Goal: Task Accomplishment & Management: Manage account settings

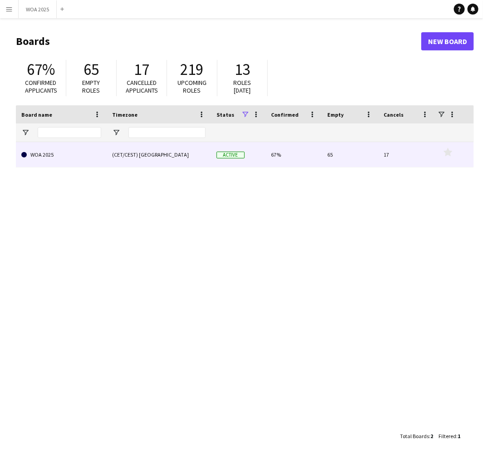
click at [89, 156] on link "WOA 2025" at bounding box center [61, 154] width 80 height 25
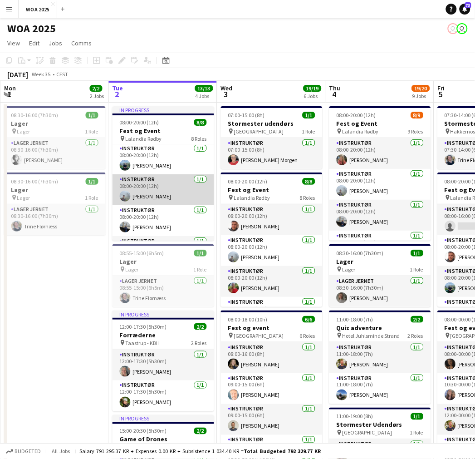
scroll to position [50, 0]
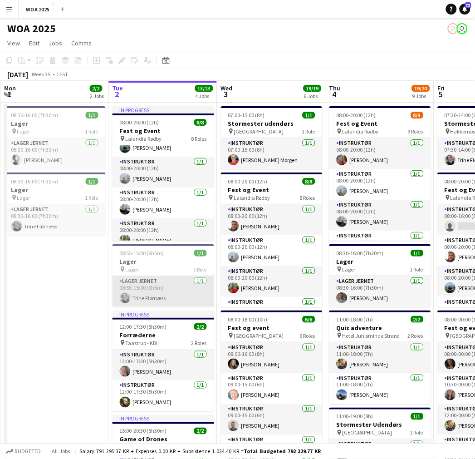
click at [157, 299] on app-card-role "Lager Jernet [DATE] 08:55-15:00 (6h5m) [PERSON_NAME]" at bounding box center [164, 291] width 102 height 31
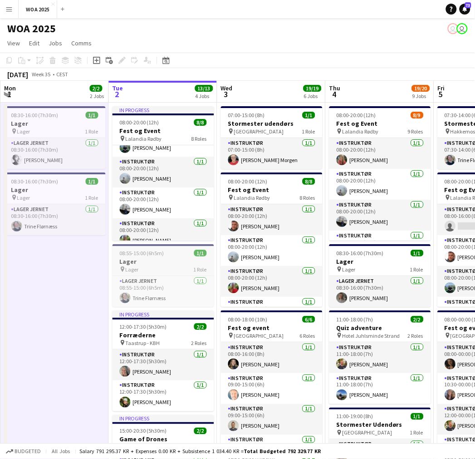
click at [163, 264] on h3 "Lager" at bounding box center [164, 261] width 102 height 8
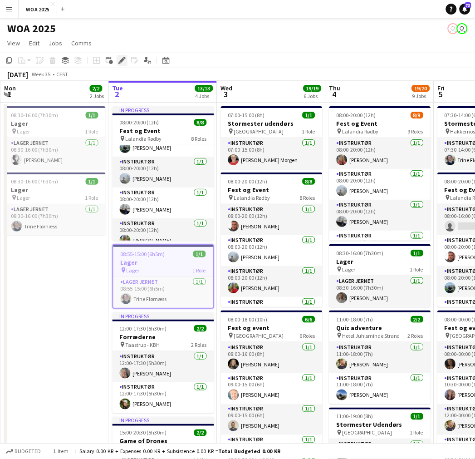
click at [118, 57] on icon "Edit" at bounding box center [121, 60] width 7 height 7
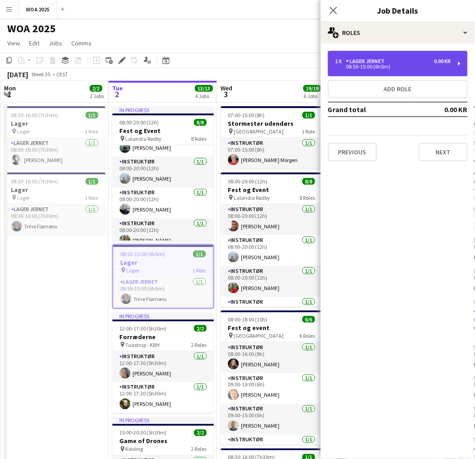
click at [389, 59] on div "1 x Lager Jernet 0.00 KR" at bounding box center [393, 61] width 116 height 6
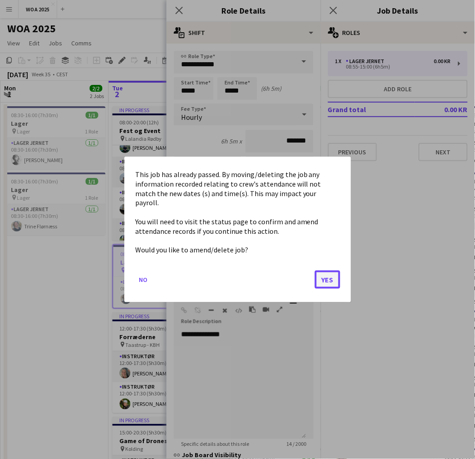
click at [319, 270] on button "Yes" at bounding box center [327, 279] width 25 height 18
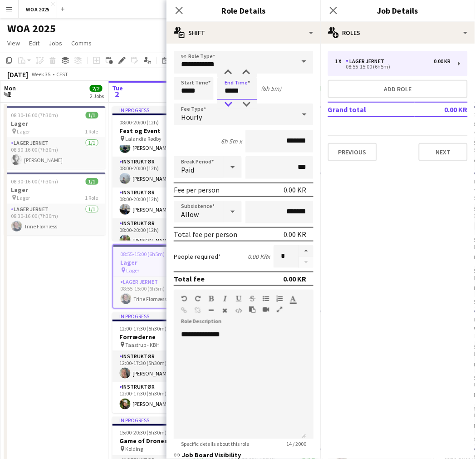
type input "*****"
click at [234, 102] on div at bounding box center [228, 104] width 18 height 9
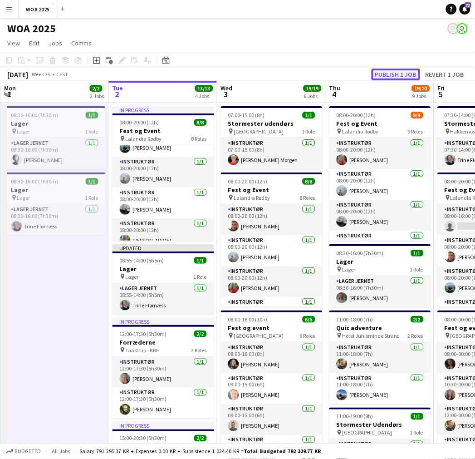
click at [407, 75] on button "Publish 1 job" at bounding box center [396, 75] width 49 height 12
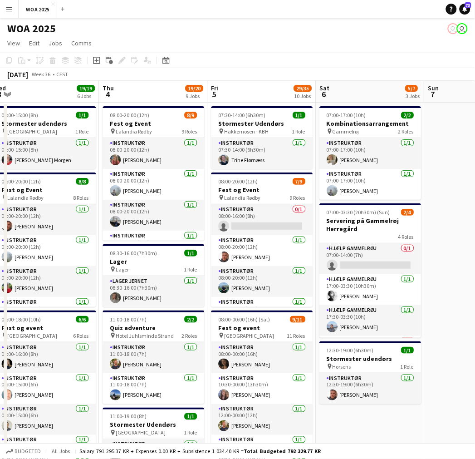
scroll to position [0, 341]
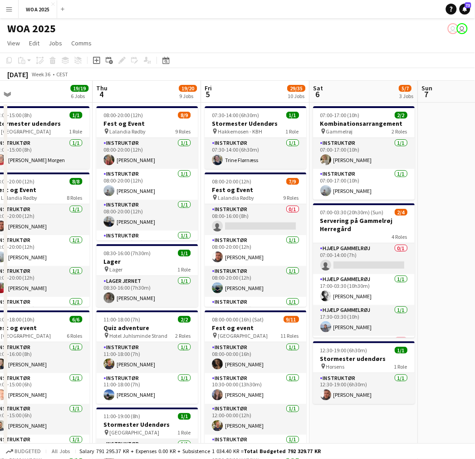
drag, startPoint x: 339, startPoint y: 224, endPoint x: 106, endPoint y: 224, distance: 232.8
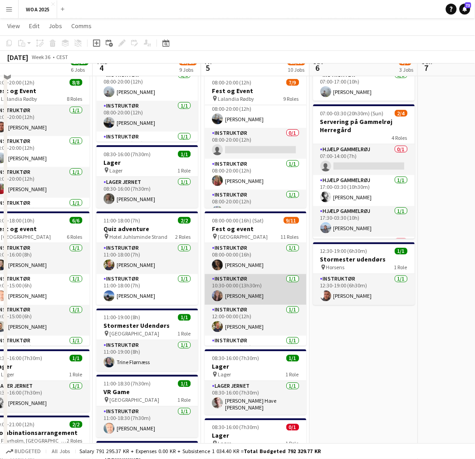
scroll to position [101, 0]
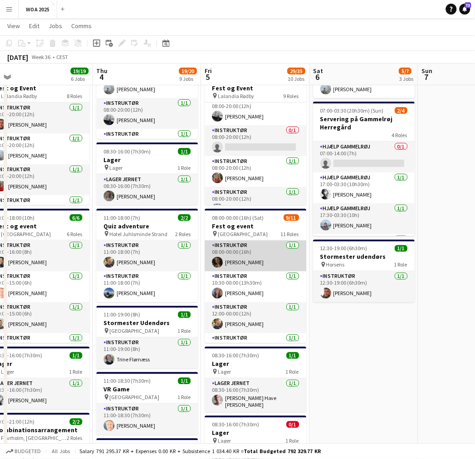
click at [259, 259] on app-card-role "Instruktør [DATE] 08:00-00:00 (16h) [PERSON_NAME]" at bounding box center [256, 255] width 102 height 31
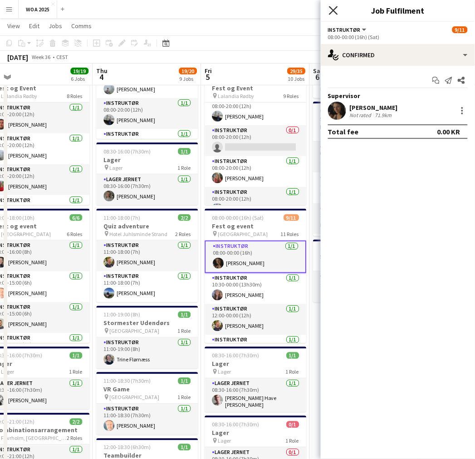
click at [329, 10] on icon "Close pop-in" at bounding box center [333, 10] width 9 height 9
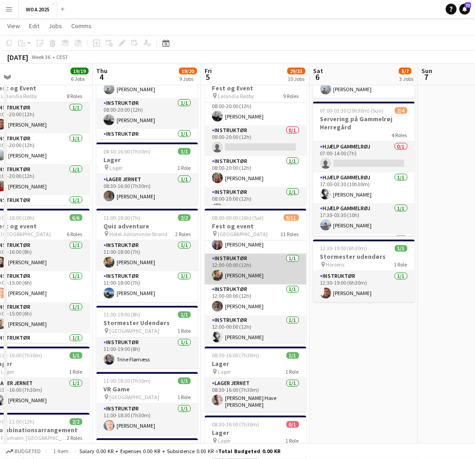
click at [255, 274] on app-card-role "Instruktør [DATE] 12:00-00:00 (12h) [PERSON_NAME]" at bounding box center [256, 269] width 102 height 31
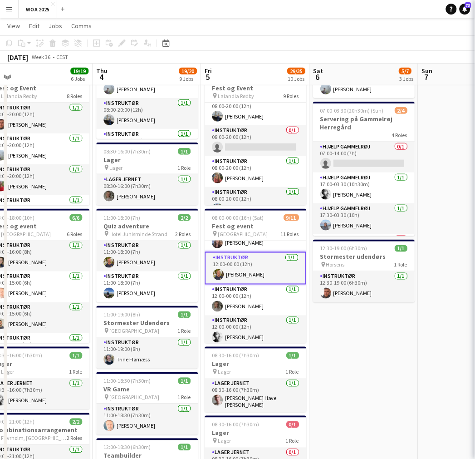
scroll to position [49, 0]
